Goal: Information Seeking & Learning: Learn about a topic

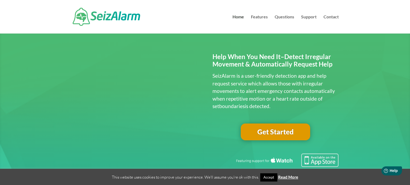
scroll to position [6, 0]
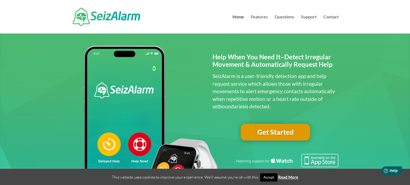
click at [292, 132] on link "Get Started" at bounding box center [275, 132] width 69 height 17
click at [284, 18] on link "Questions" at bounding box center [284, 24] width 19 height 19
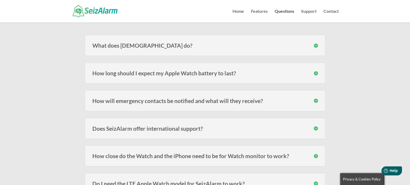
scroll to position [70, 0]
click at [162, 70] on h3 "How long should I expect my Apple Watch battery to last?" at bounding box center [204, 73] width 225 height 6
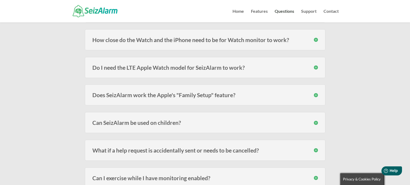
scroll to position [206, 0]
click at [117, 43] on div "How close do the Watch and the iPhone need to be for Watch monitor to work? The…" at bounding box center [205, 39] width 240 height 21
click at [122, 38] on h3 "How close do the Watch and the iPhone need to be for Watch monitor to work?" at bounding box center [204, 40] width 225 height 6
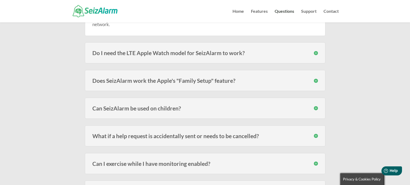
scroll to position [255, 0]
click at [125, 53] on h3 "Do I need the LTE Apple Watch model for SeizAlarm to work?" at bounding box center [204, 53] width 225 height 6
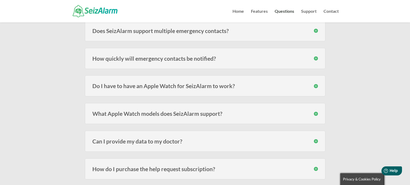
scroll to position [444, 0]
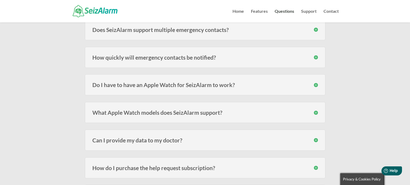
click at [112, 110] on h3 "What Apple Watch models does SeizAlarm support?" at bounding box center [204, 113] width 225 height 6
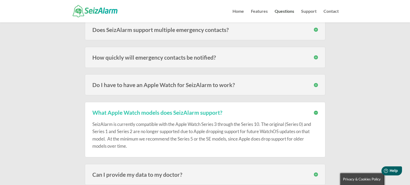
click at [63, 126] on div "Frequently Asked Questions Below you’ll find our most frequently asked question…" at bounding box center [205, 73] width 410 height 991
click at [56, 125] on div "Frequently Asked Questions Below you’ll find our most frequently asked question…" at bounding box center [205, 73] width 410 height 991
